Goal: Find specific page/section: Find specific page/section

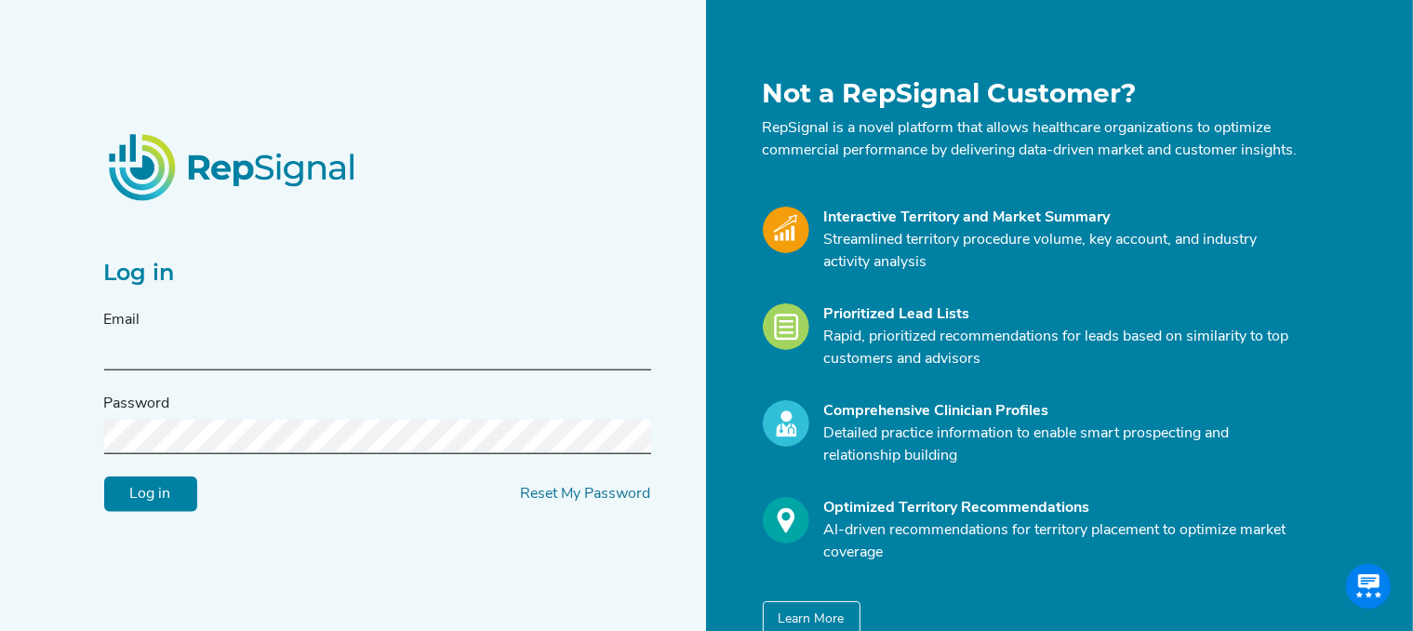
click at [265, 356] on input "text" at bounding box center [377, 353] width 547 height 34
type input "[PERSON_NAME][EMAIL_ADDRESS][PERSON_NAME][DOMAIN_NAME]"
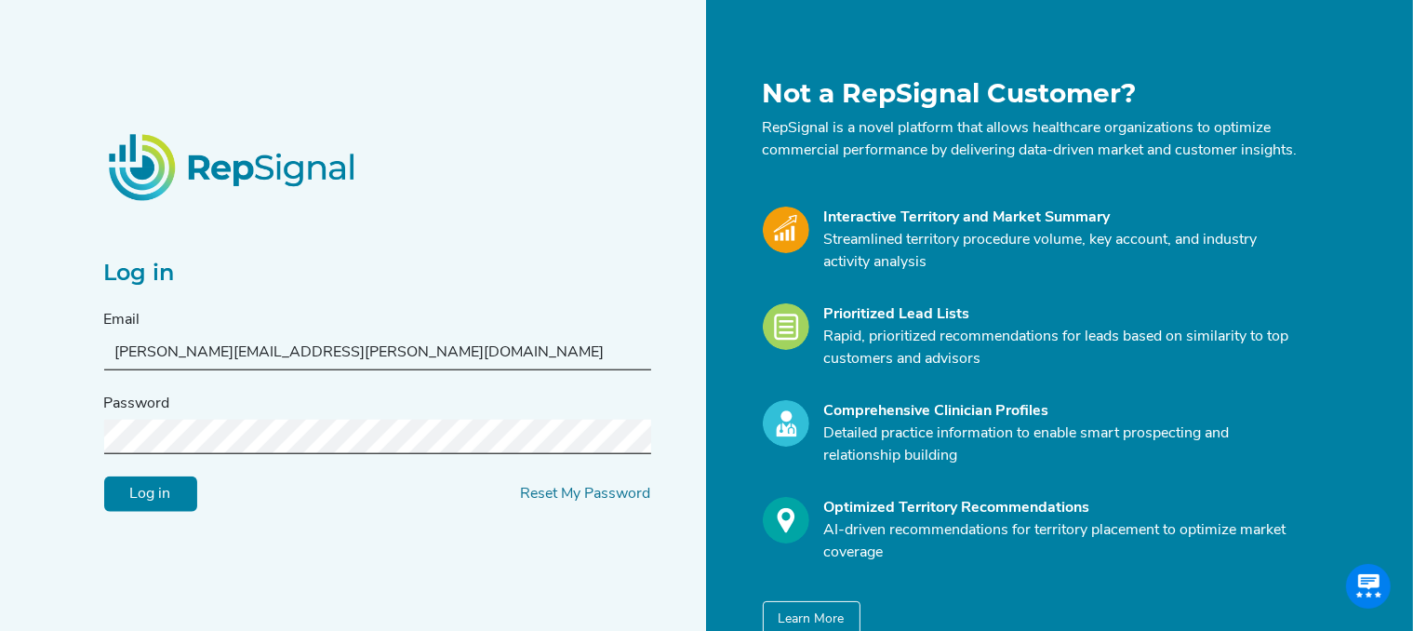
click at [149, 502] on input "Log in" at bounding box center [150, 493] width 93 height 35
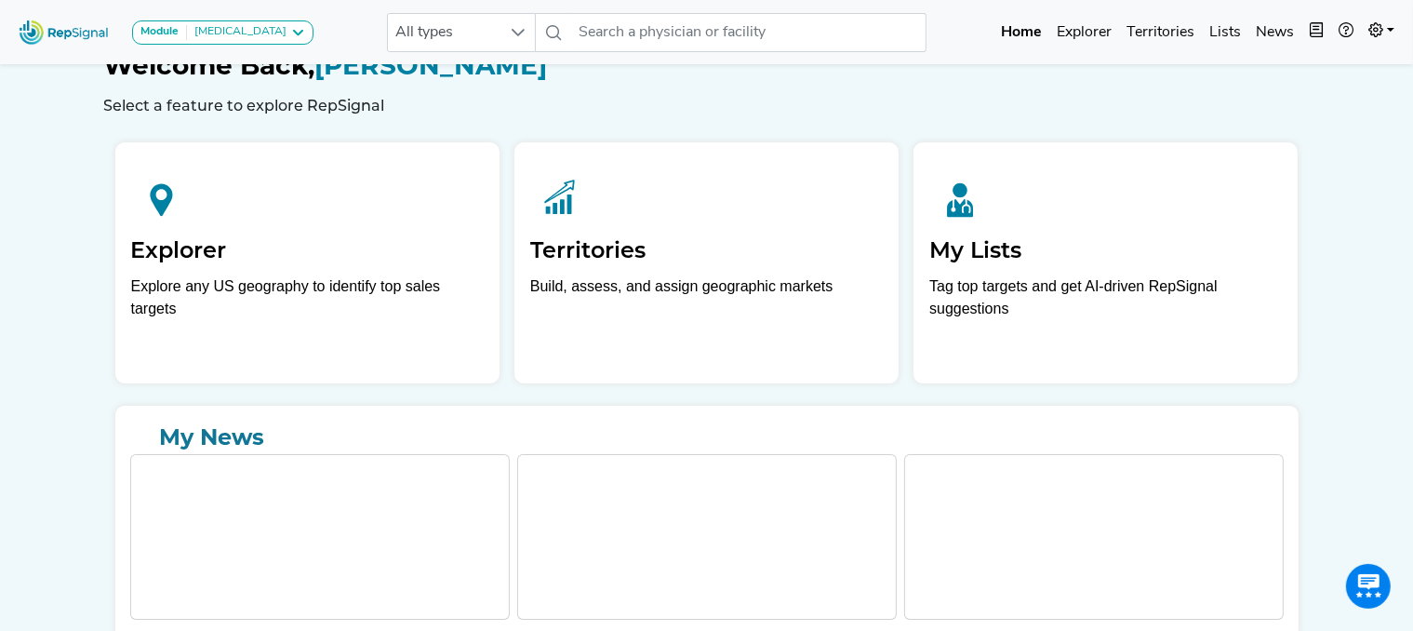
scroll to position [128, 0]
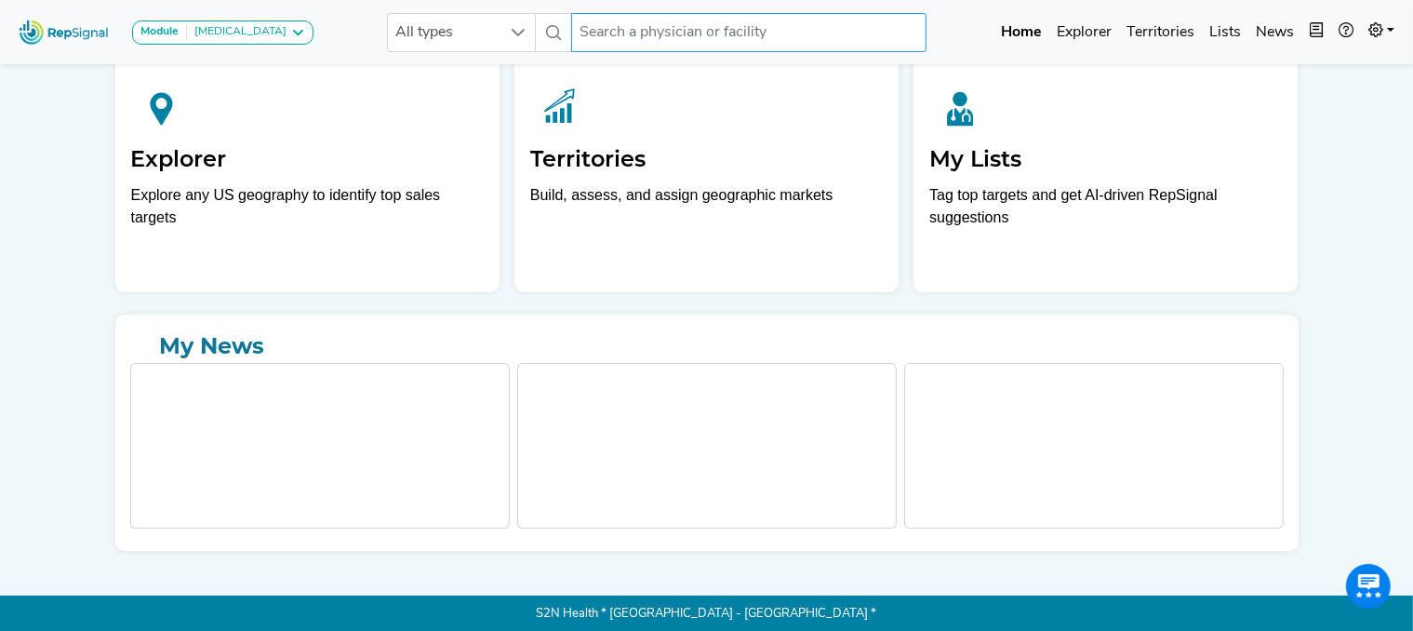
click at [674, 25] on input "text" at bounding box center [748, 32] width 355 height 39
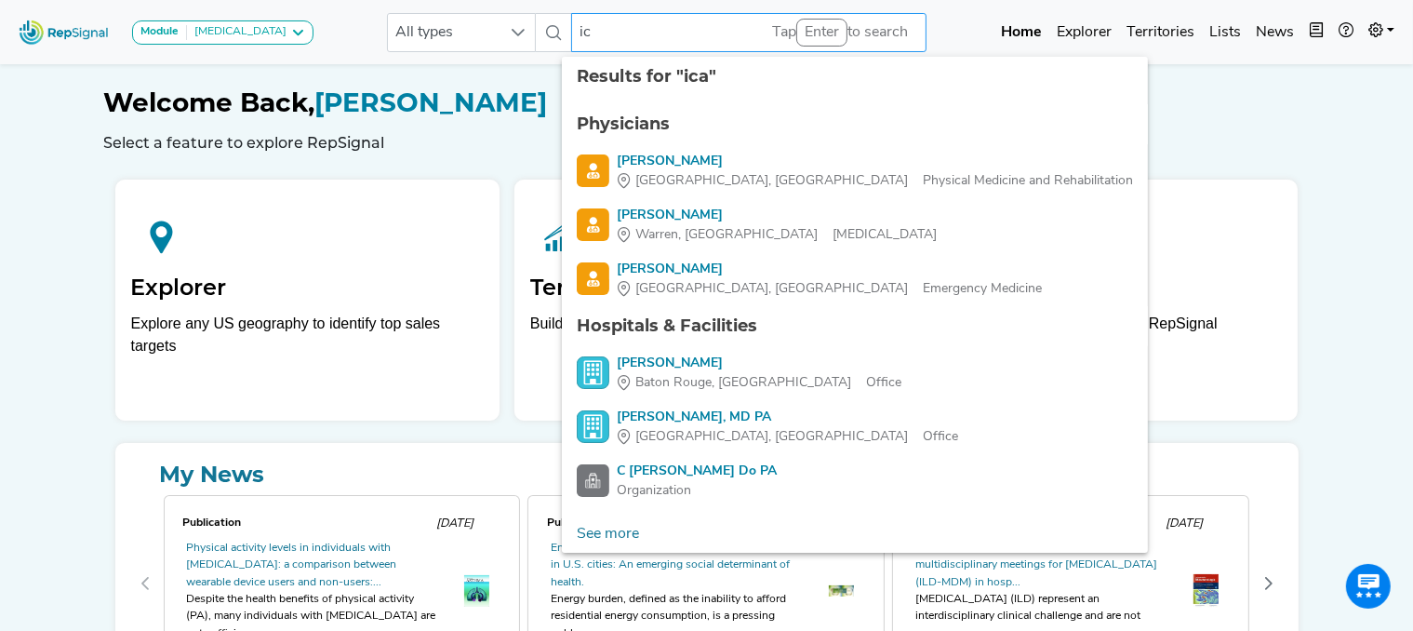
type input "i"
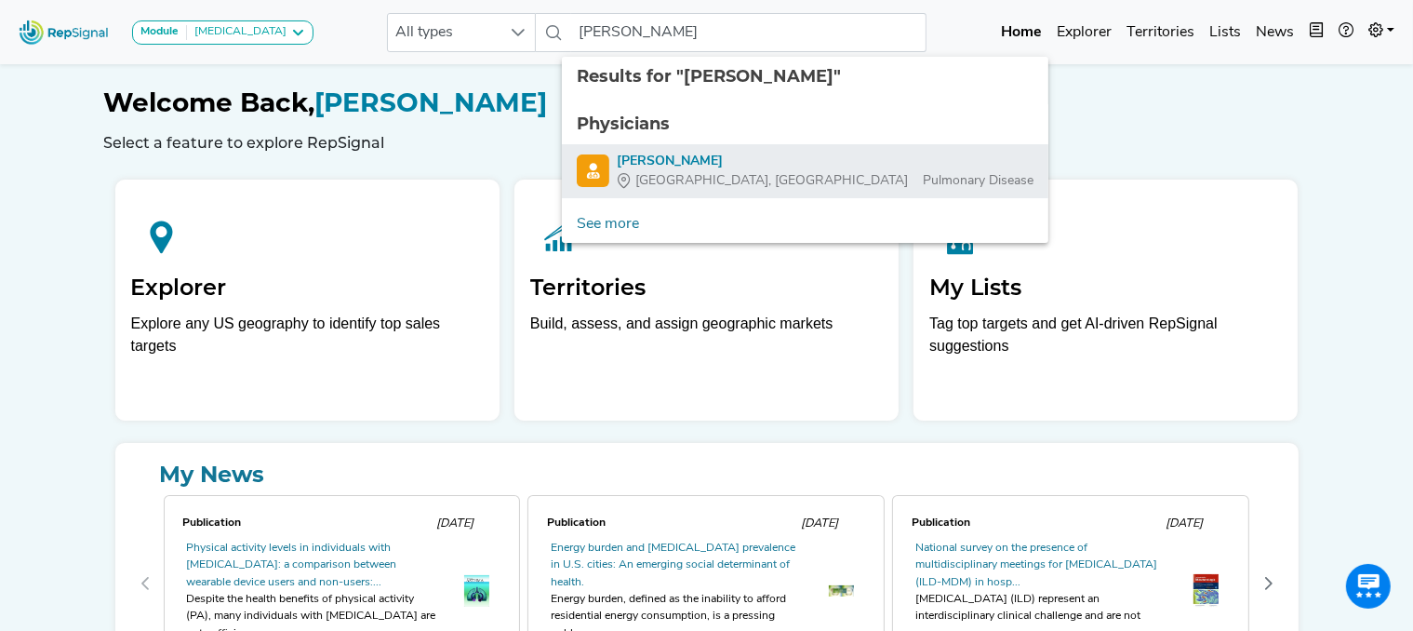
click at [659, 171] on span "[GEOGRAPHIC_DATA], [GEOGRAPHIC_DATA]" at bounding box center [771, 181] width 273 height 20
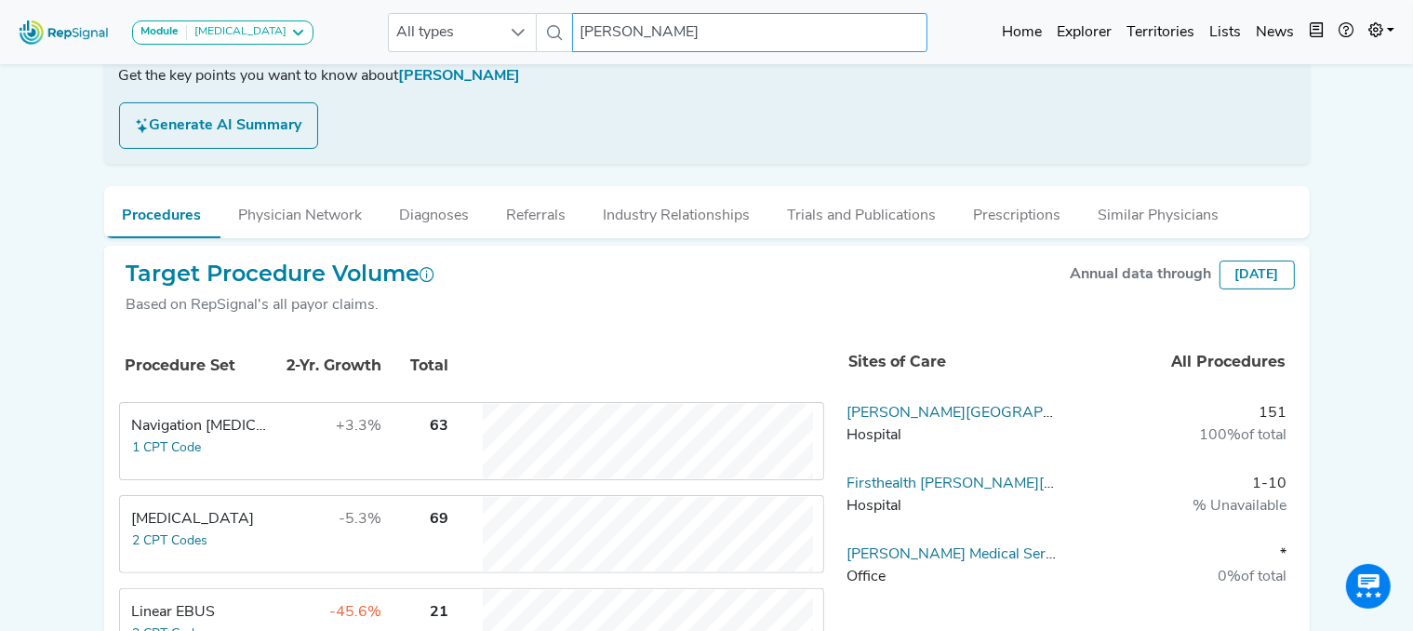
scroll to position [339, 0]
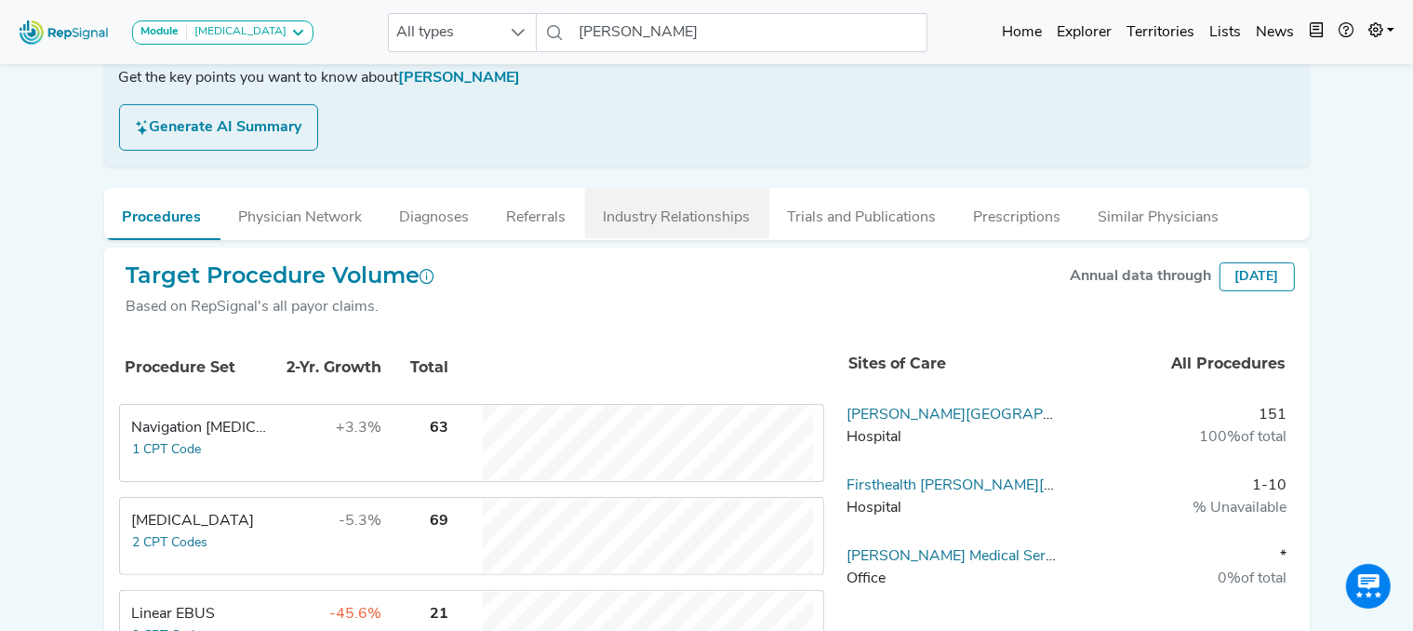
click at [659, 218] on button "Industry Relationships" at bounding box center [677, 213] width 184 height 50
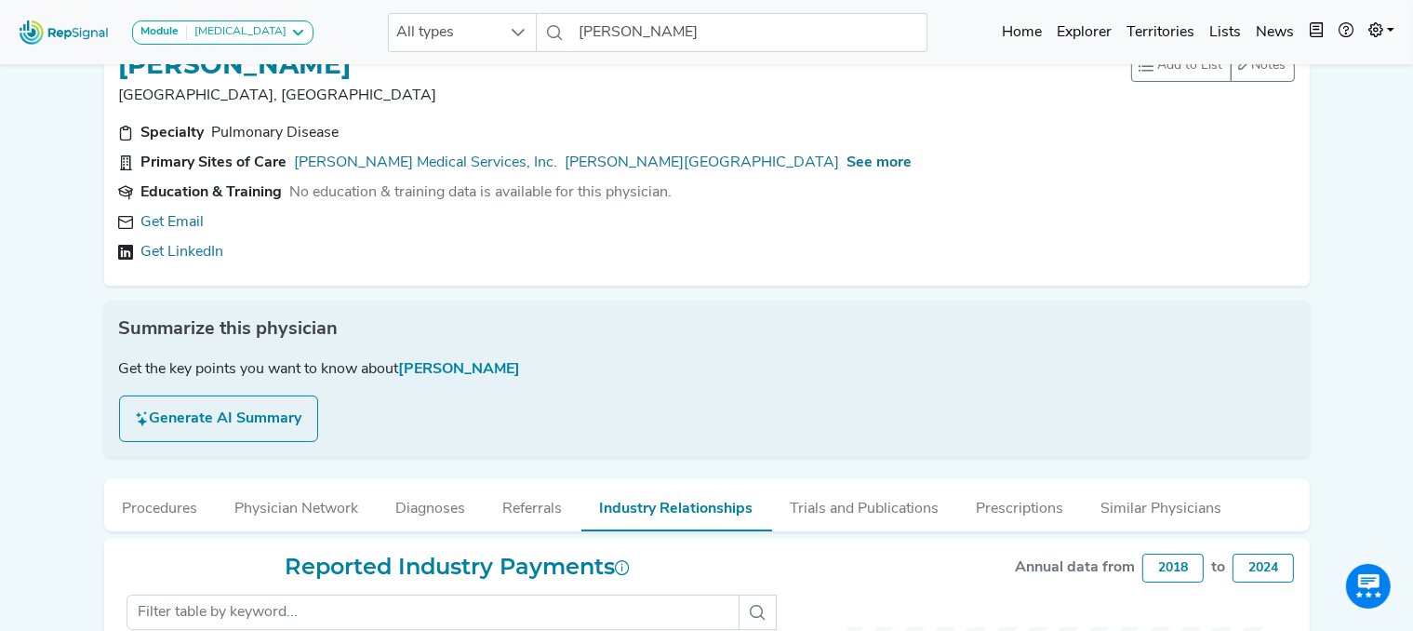
scroll to position [0, 0]
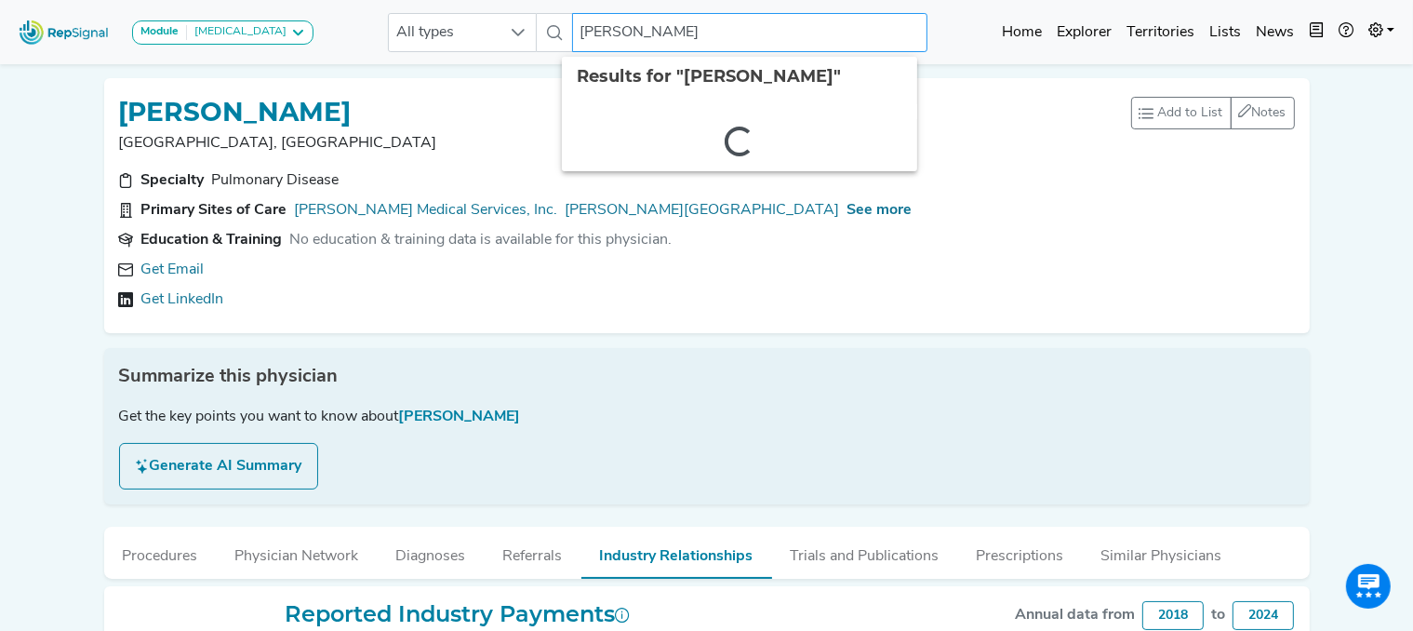
drag, startPoint x: 681, startPoint y: 29, endPoint x: 340, endPoint y: -2, distance: 342.8
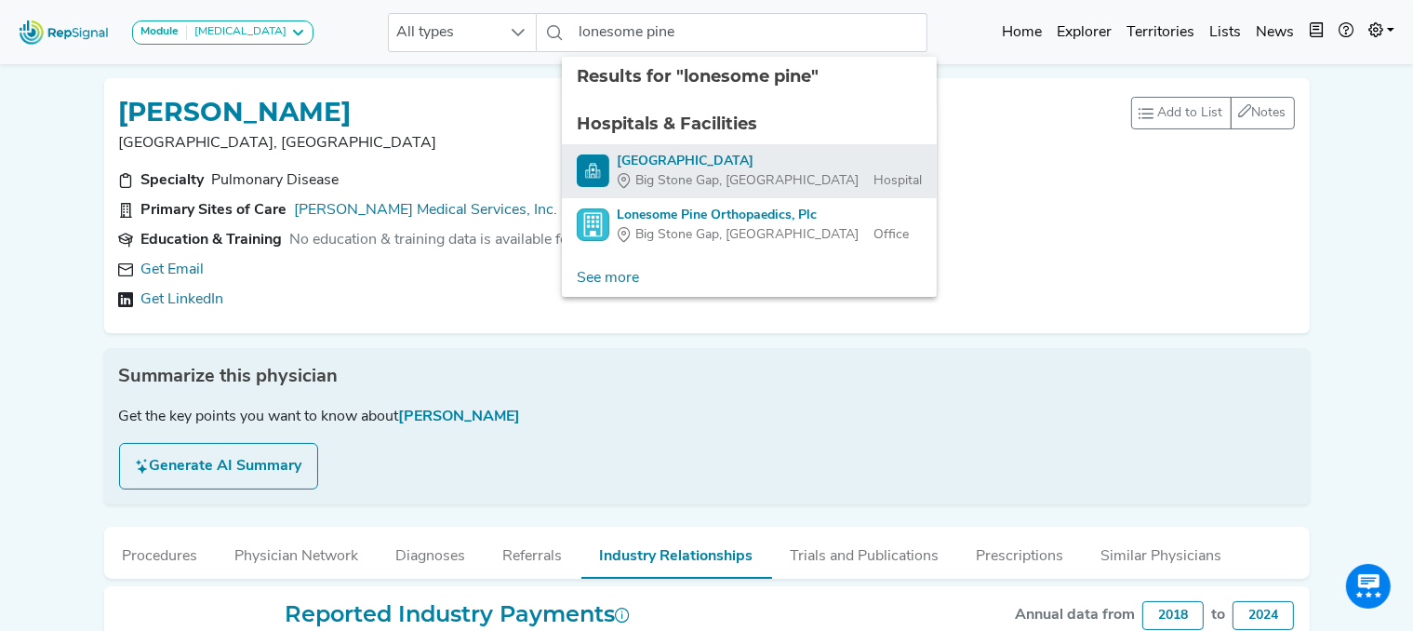
click at [688, 161] on div "[GEOGRAPHIC_DATA]" at bounding box center [769, 162] width 305 height 20
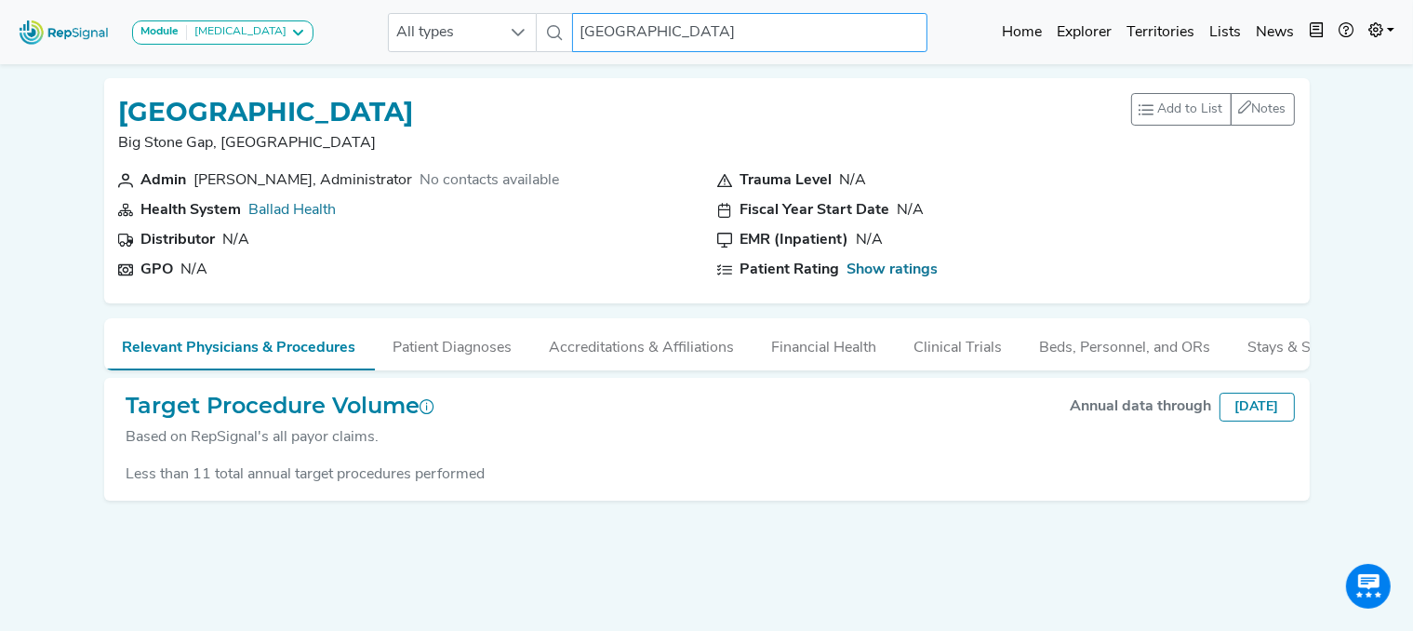
drag, startPoint x: 767, startPoint y: 36, endPoint x: 412, endPoint y: 3, distance: 356.0
click at [412, 3] on nav "Module [MEDICAL_DATA] [MEDICAL_DATA] Disposable Bronchoscope SBRT SPE TTNA [MED…" at bounding box center [706, 32] width 1413 height 64
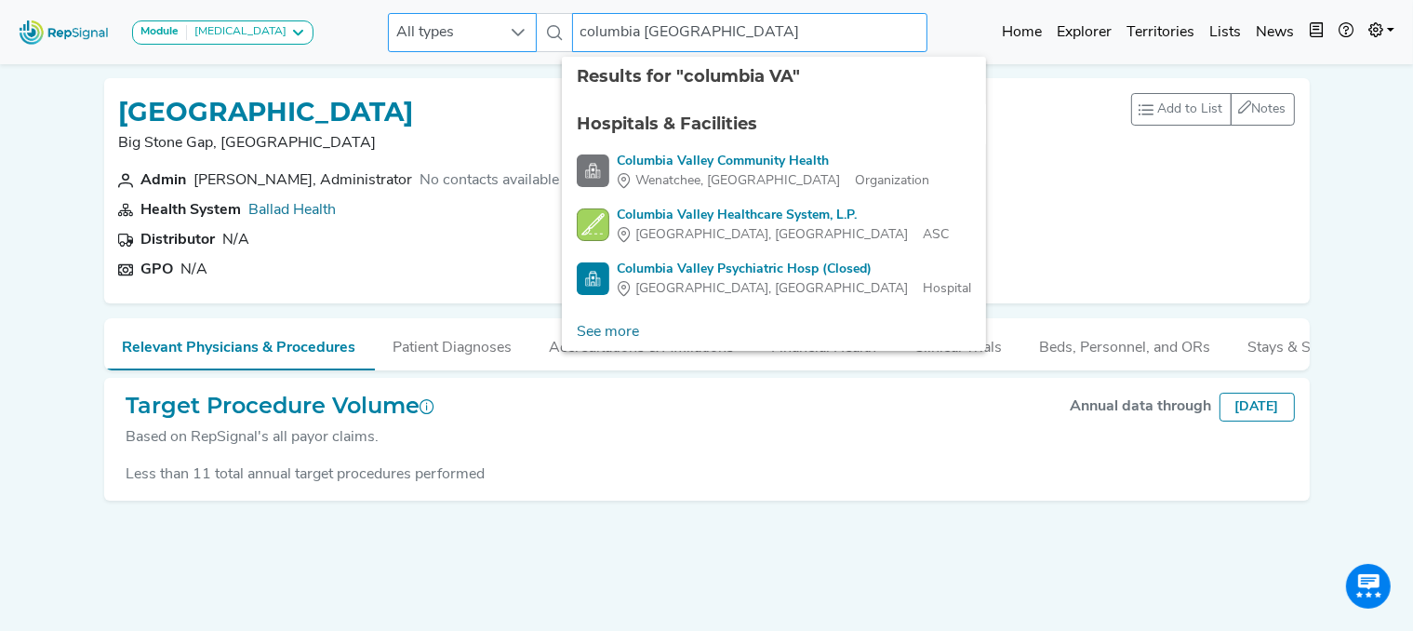
drag, startPoint x: 636, startPoint y: 30, endPoint x: 501, endPoint y: 36, distance: 136.0
click at [501, 36] on div "All types columbia [GEOGRAPHIC_DATA] 4 results are available" at bounding box center [658, 32] width 540 height 39
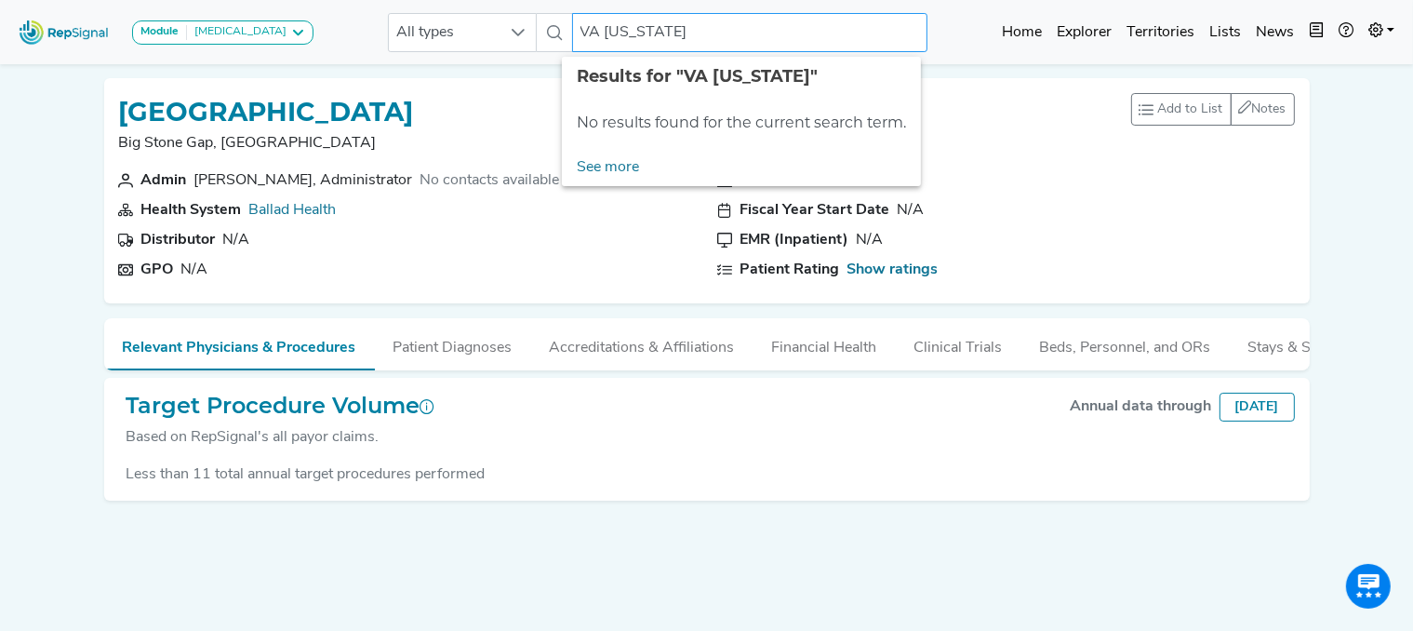
drag, startPoint x: 716, startPoint y: 32, endPoint x: 285, endPoint y: -50, distance: 439.4
click at [285, 0] on html "Module [MEDICAL_DATA] [MEDICAL_DATA] Disposable Bronchoscope SBRT SPE TTNA [MED…" at bounding box center [706, 340] width 1413 height 681
drag, startPoint x: 723, startPoint y: 34, endPoint x: 408, endPoint y: -8, distance: 317.4
click at [408, 0] on html "Module [MEDICAL_DATA] [MEDICAL_DATA] Disposable Bronchoscope SBRT SPE TTNA [MED…" at bounding box center [706, 340] width 1413 height 681
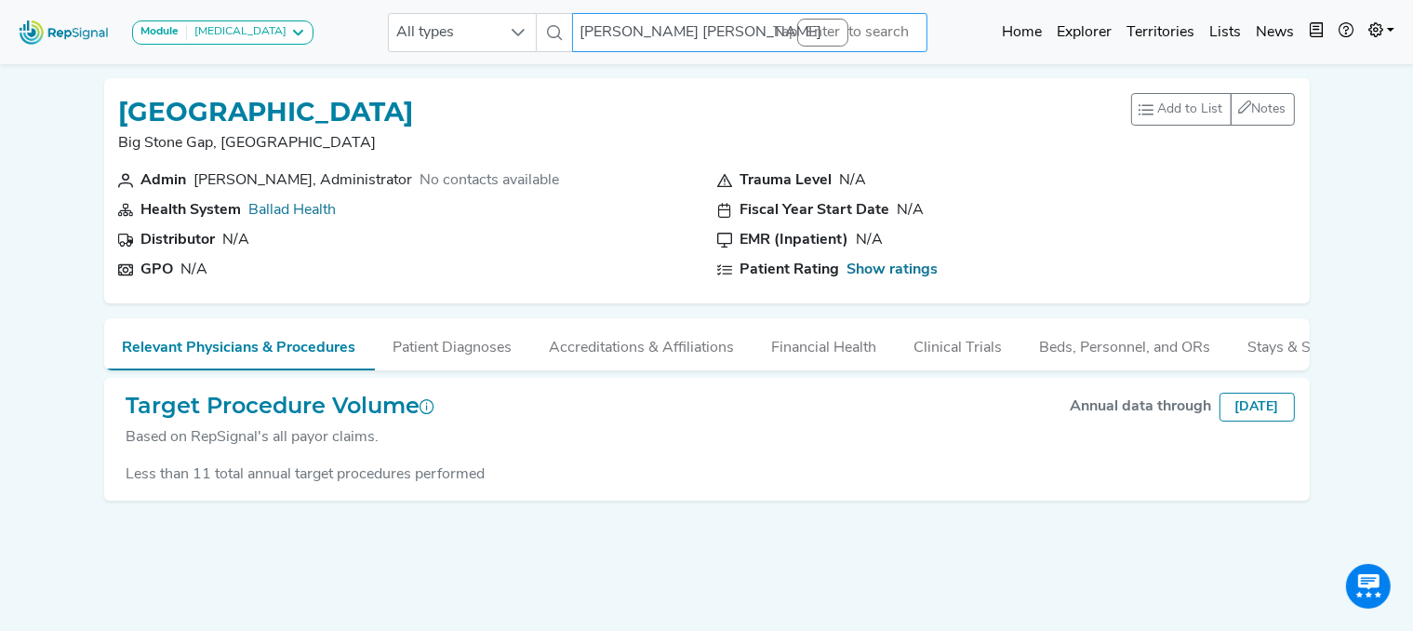
type input "v"
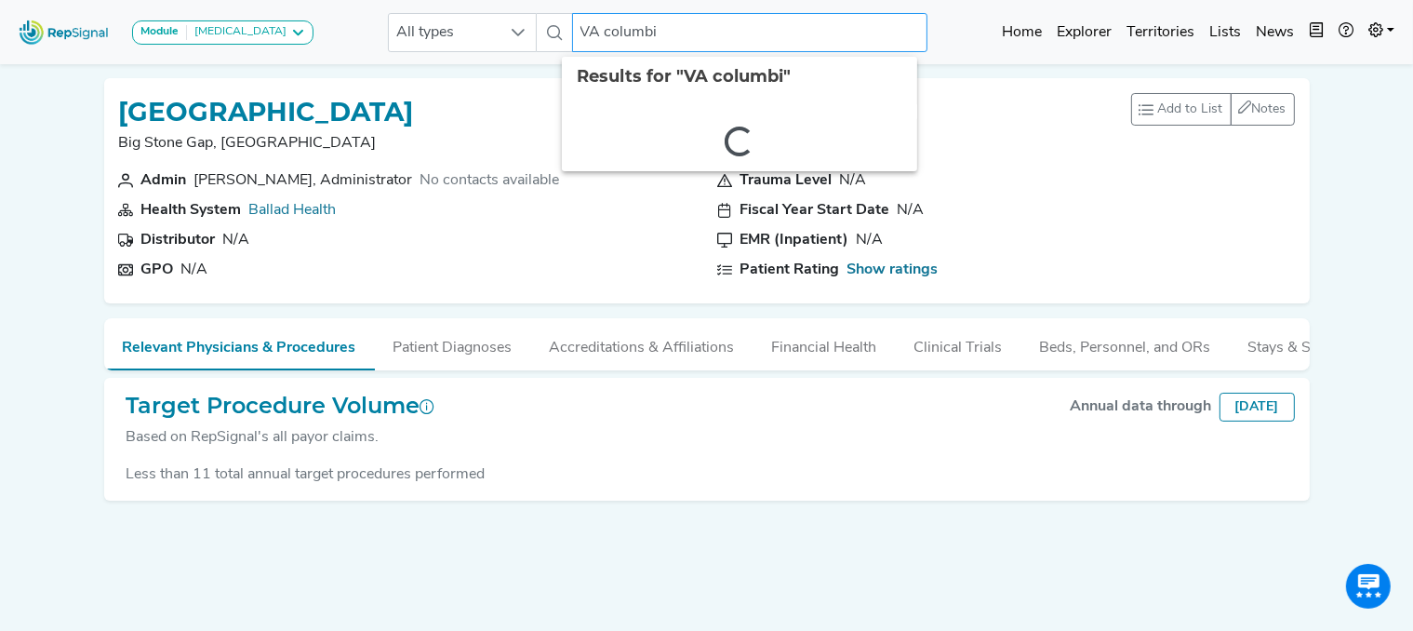
type input "VA columbia"
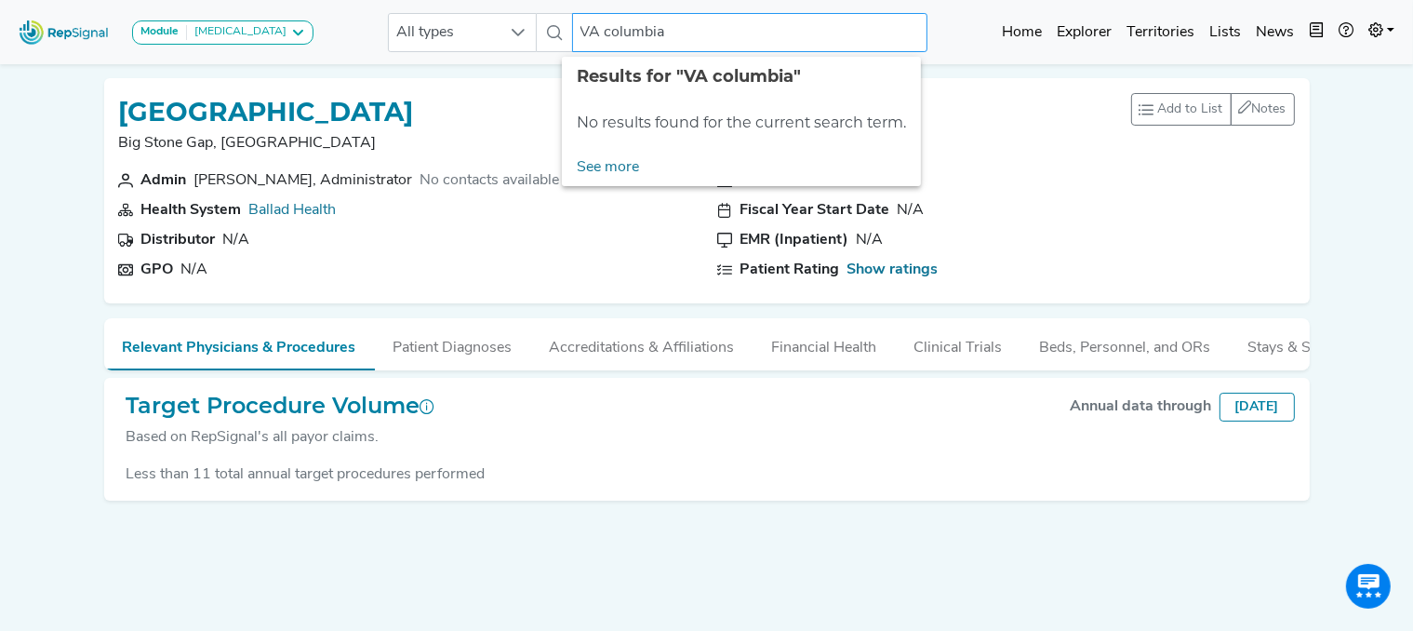
drag, startPoint x: 663, startPoint y: 36, endPoint x: 530, endPoint y: 29, distance: 133.2
click at [530, 29] on div "All types VA columbia No results found" at bounding box center [658, 32] width 540 height 39
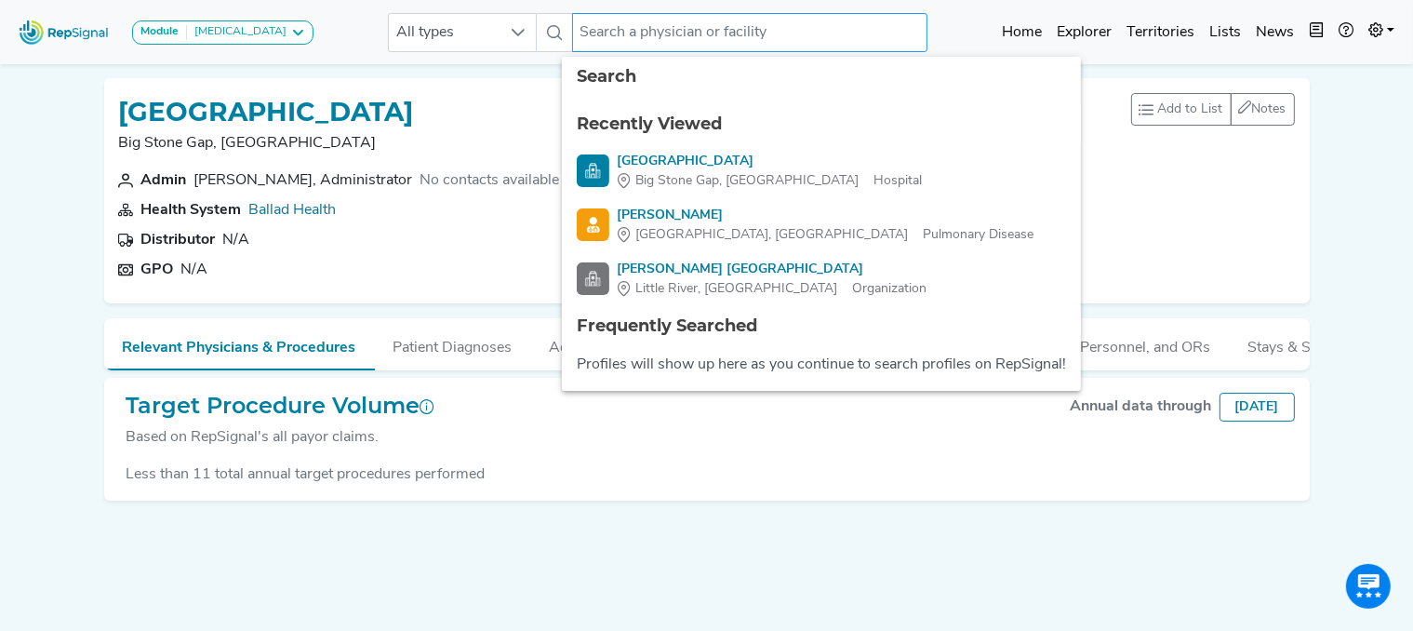
click at [626, 38] on input "text" at bounding box center [749, 32] width 355 height 39
paste input "Wm. [PERSON_NAME] [PERSON_NAME] Department of [GEOGRAPHIC_DATA]"
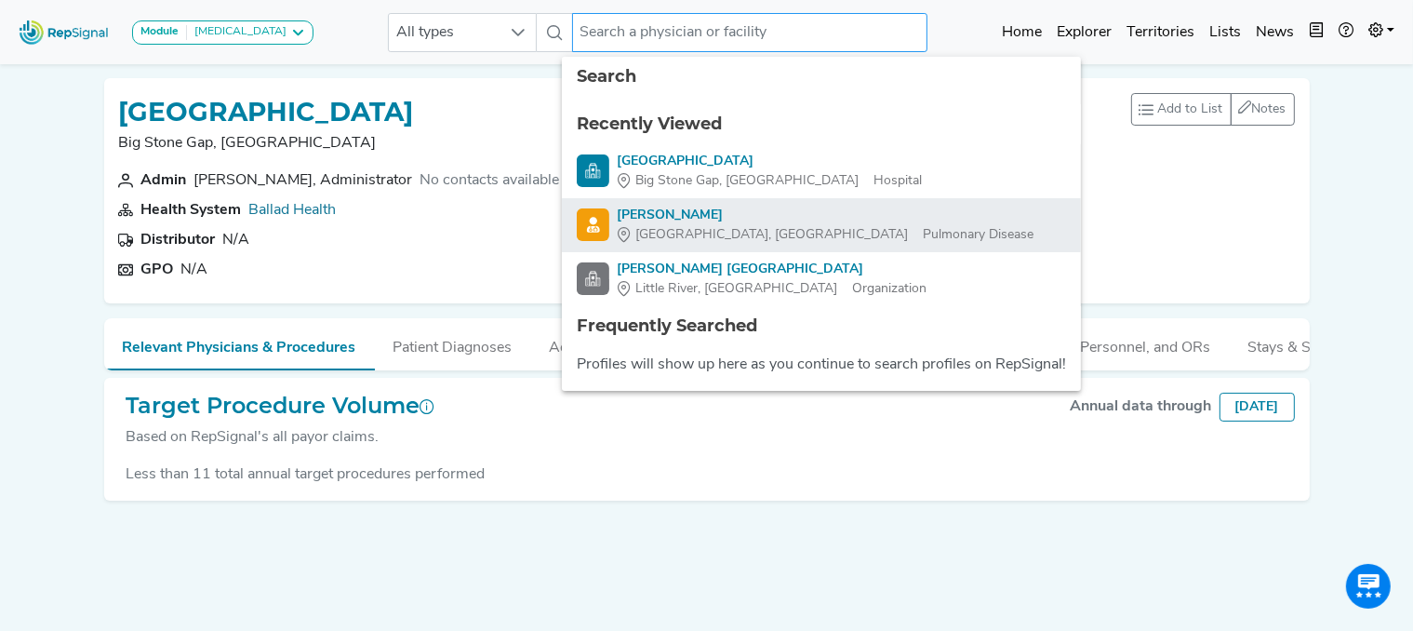
type input "Wm. [PERSON_NAME] [PERSON_NAME] Department of [GEOGRAPHIC_DATA]"
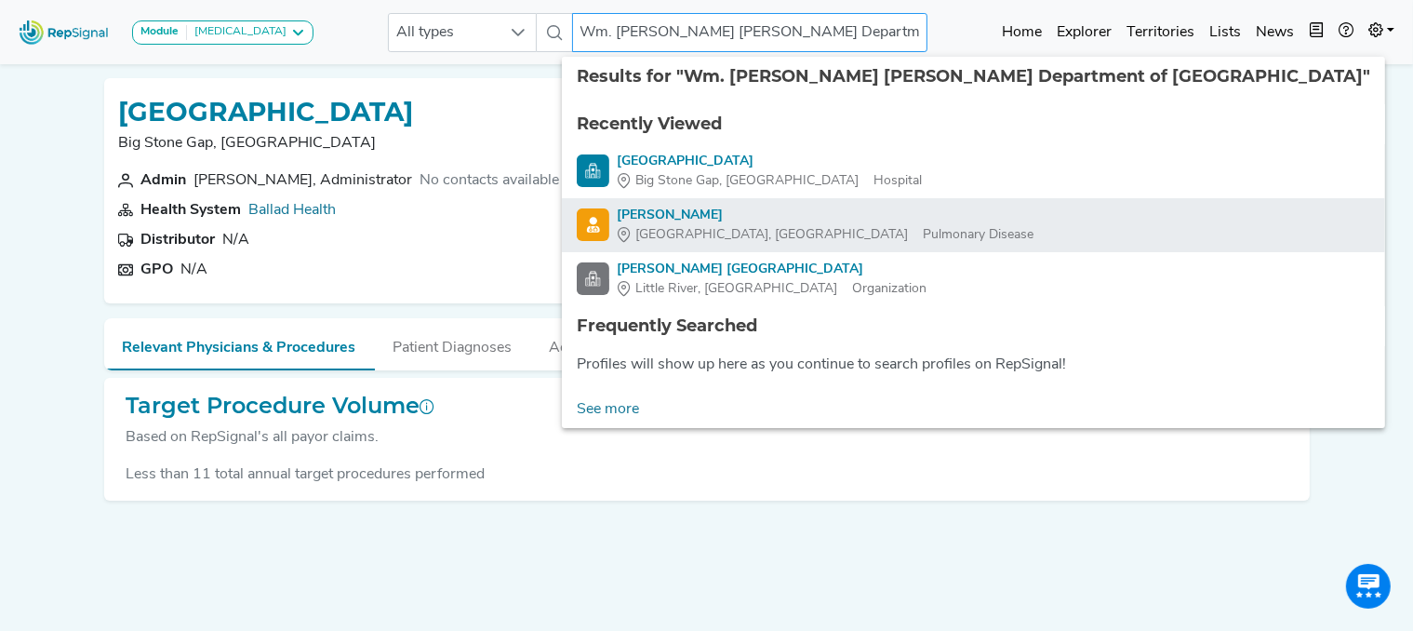
scroll to position [0, 149]
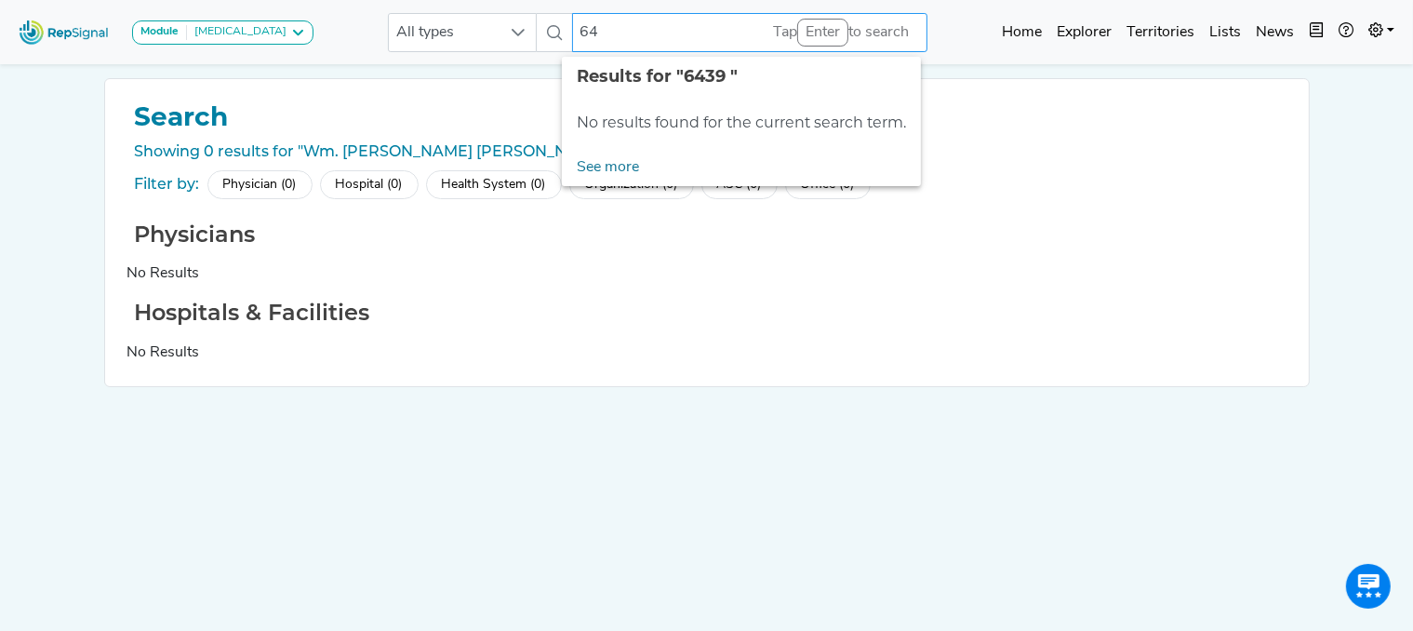
type input "6"
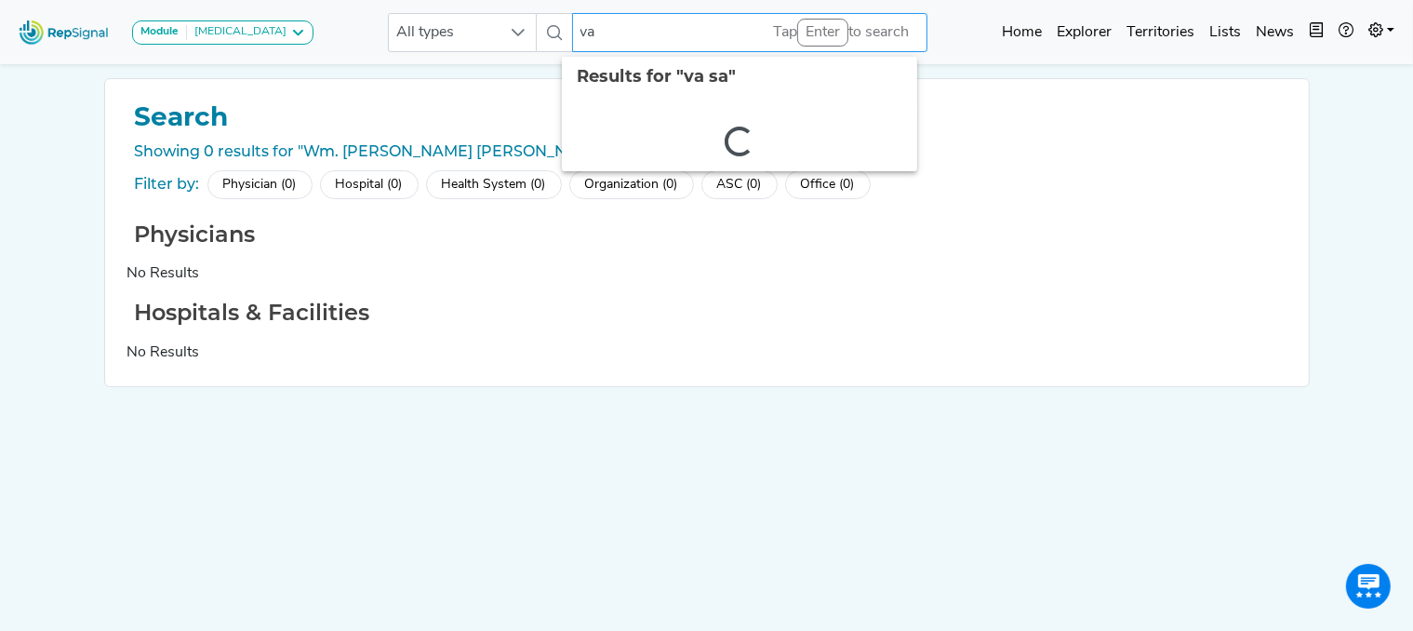
type input "v"
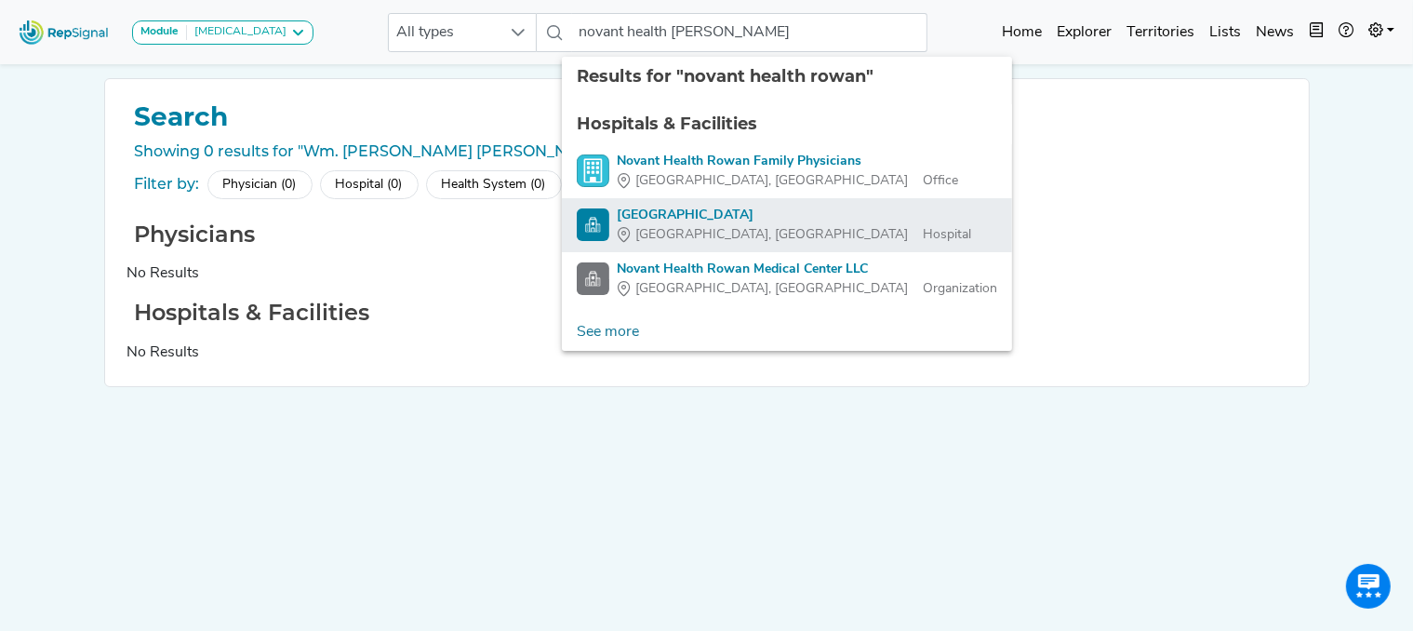
click at [698, 211] on div "[GEOGRAPHIC_DATA]" at bounding box center [794, 216] width 354 height 20
type input "[GEOGRAPHIC_DATA]"
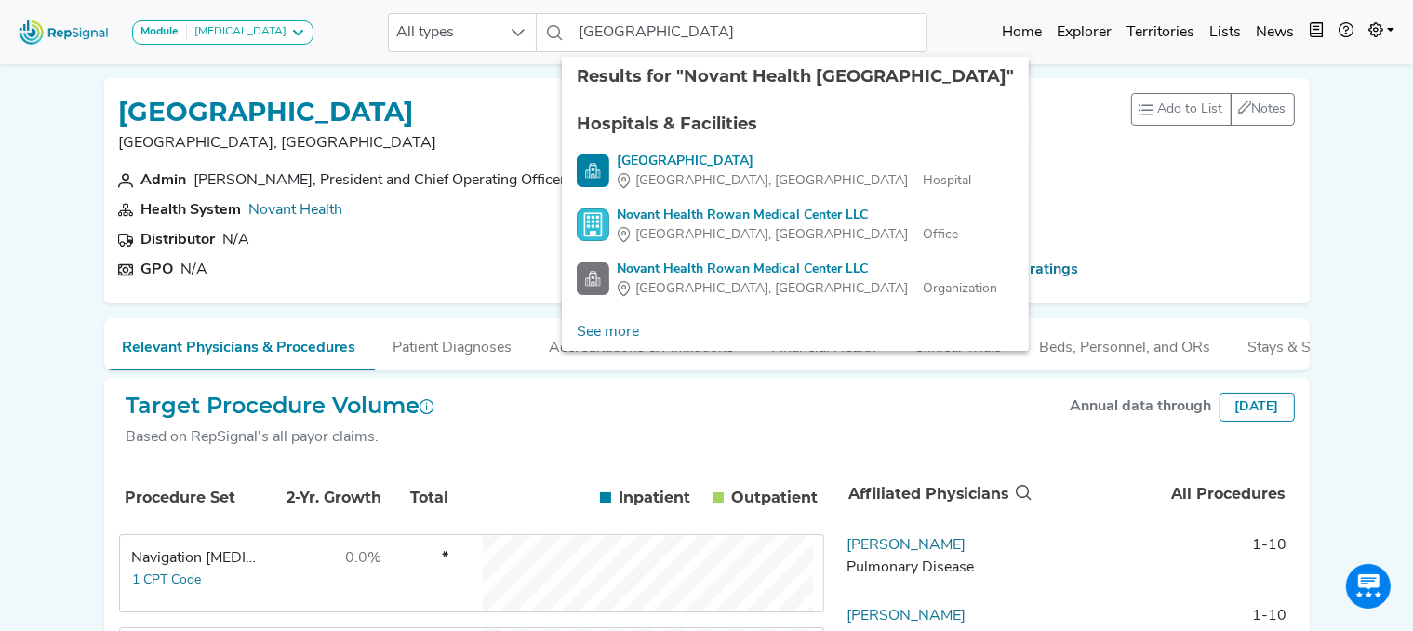
click at [37, 407] on div "Module [MEDICAL_DATA] [MEDICAL_DATA] Disposable Bronchoscope SBRT SPE TTNA [MED…" at bounding box center [706, 501] width 1413 height 1003
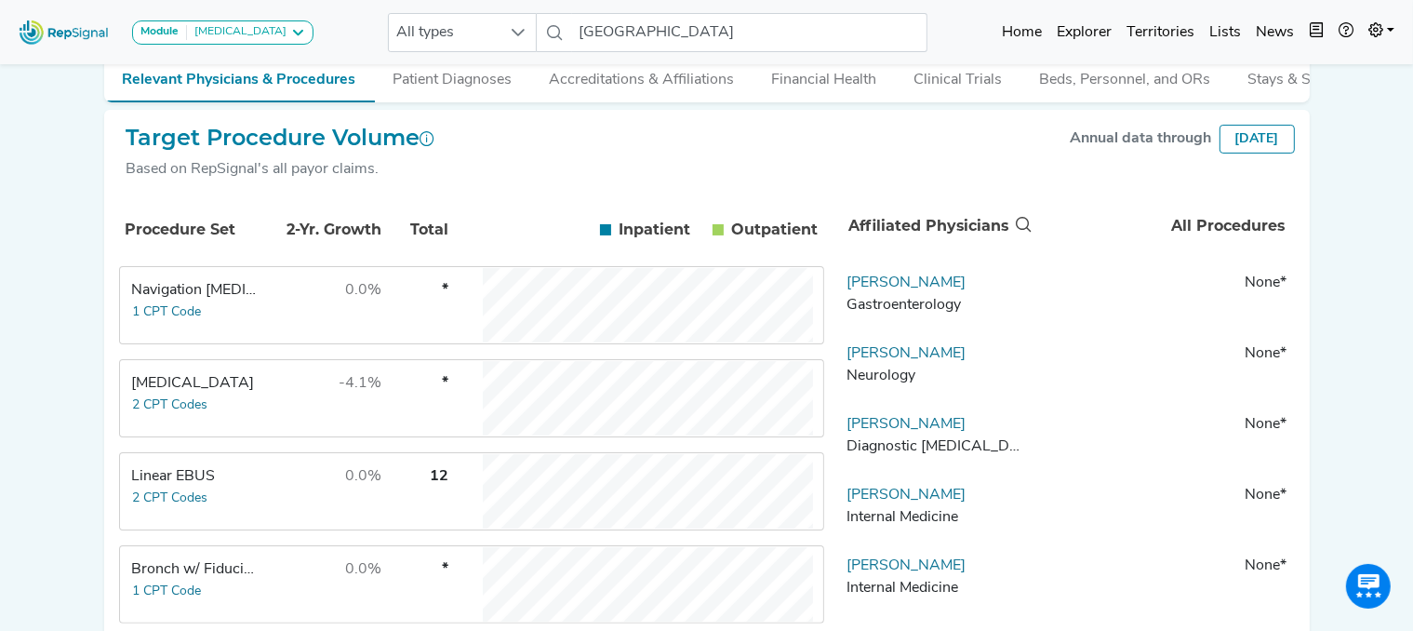
scroll to position [138, 0]
